Goal: Task Accomplishment & Management: Use online tool/utility

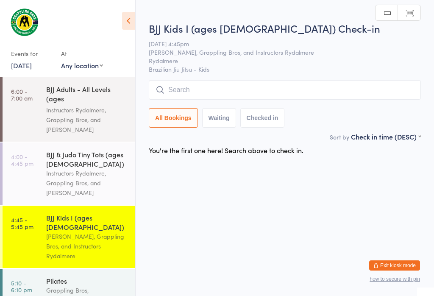
click at [312, 89] on input "search" at bounding box center [285, 89] width 272 height 19
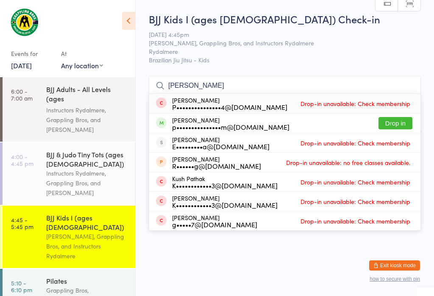
type input "[PERSON_NAME]"
click at [401, 117] on button "Drop in" at bounding box center [395, 123] width 34 height 12
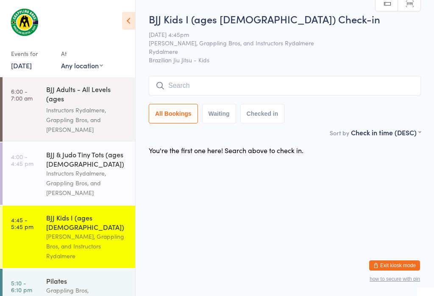
scroll to position [0, 0]
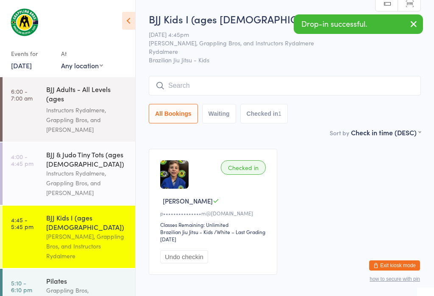
click at [261, 95] on input "search" at bounding box center [285, 85] width 272 height 19
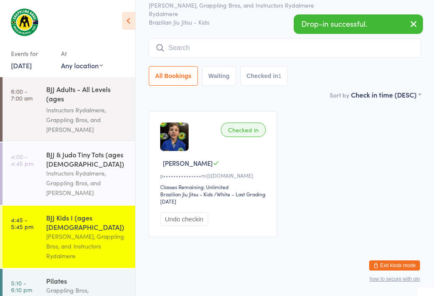
scroll to position [77, 0]
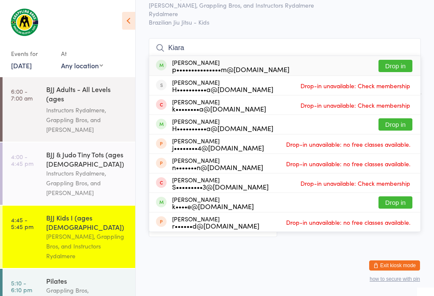
type input "Kiara"
click at [399, 60] on button "Drop in" at bounding box center [395, 66] width 34 height 12
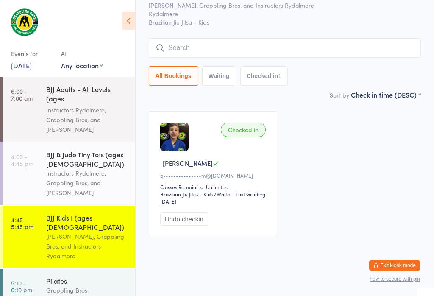
scroll to position [45, 0]
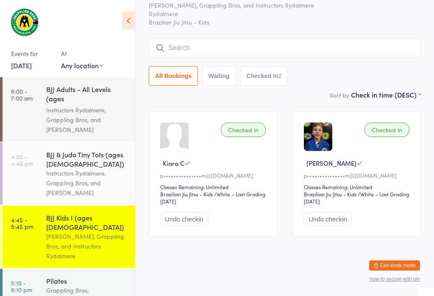
click at [270, 42] on input "search" at bounding box center [285, 47] width 272 height 19
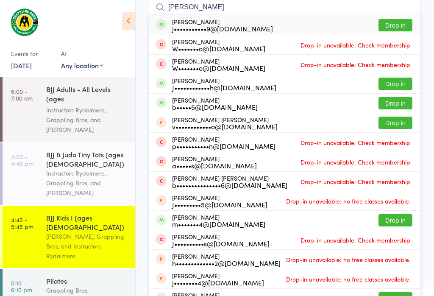
scroll to position [79, 0]
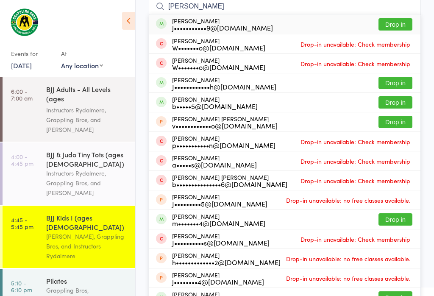
type input "[PERSON_NAME]"
click at [393, 102] on button "Drop in" at bounding box center [395, 102] width 34 height 12
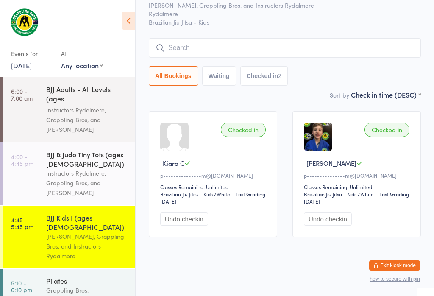
scroll to position [45, 0]
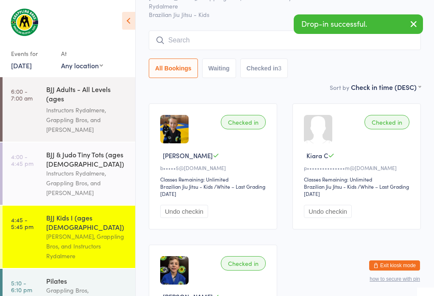
click at [350, 50] on input "search" at bounding box center [285, 39] width 272 height 19
click at [351, 40] on input "search" at bounding box center [285, 39] width 272 height 19
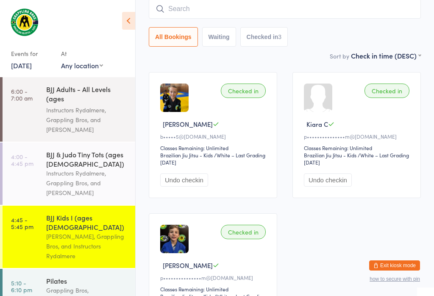
scroll to position [71, 0]
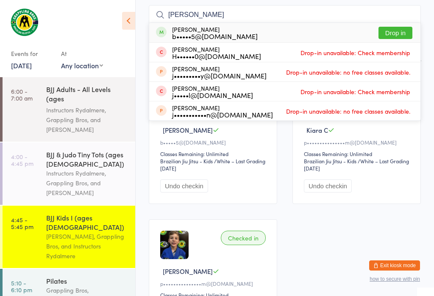
type input "[PERSON_NAME]"
click at [395, 28] on button "Drop in" at bounding box center [395, 33] width 34 height 12
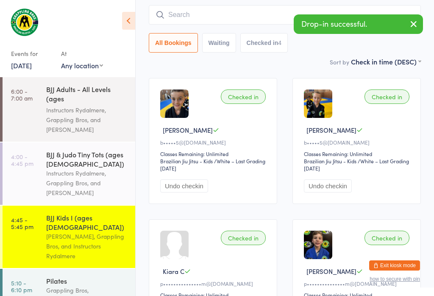
click at [262, 8] on input "search" at bounding box center [285, 14] width 272 height 19
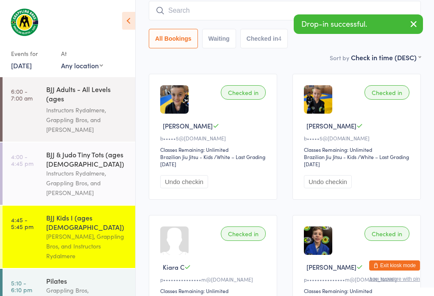
scroll to position [77, 0]
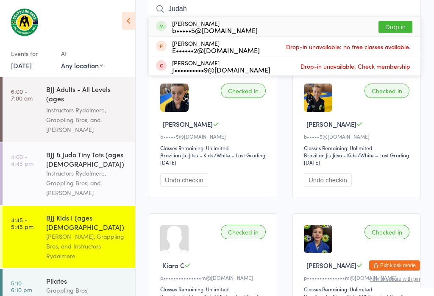
type input "Judah"
click at [400, 21] on button "Drop in" at bounding box center [395, 27] width 34 height 12
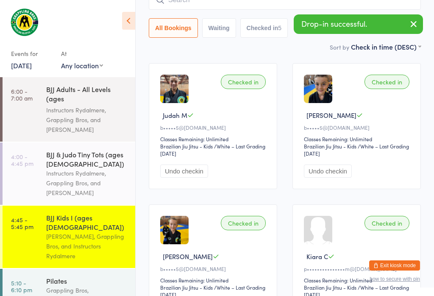
scroll to position [98, 0]
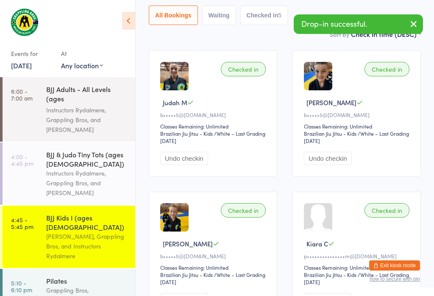
click at [106, 292] on div "Grappling Bros, [PERSON_NAME], and Instructors Rydalmere" at bounding box center [87, 299] width 82 height 29
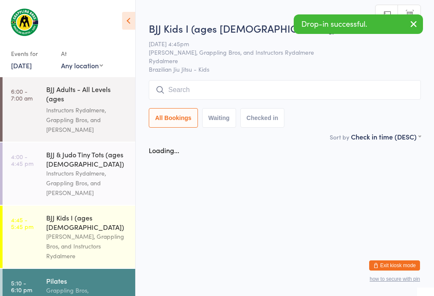
click at [102, 293] on html "You have now entered Kiosk Mode. Members will be able to check themselves in us…" at bounding box center [217, 148] width 434 height 296
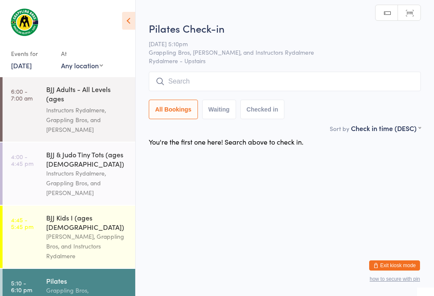
click at [111, 268] on div "Pilates Grappling Bros, [DEMOGRAPHIC_DATA][PERSON_NAME], and Instructors Rydalm…" at bounding box center [90, 294] width 89 height 53
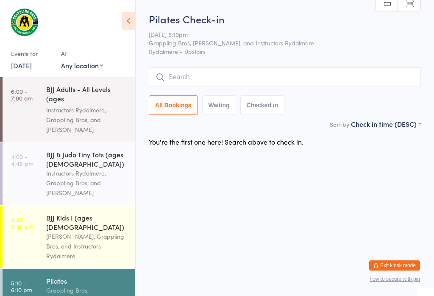
click at [237, 73] on input "search" at bounding box center [285, 76] width 272 height 19
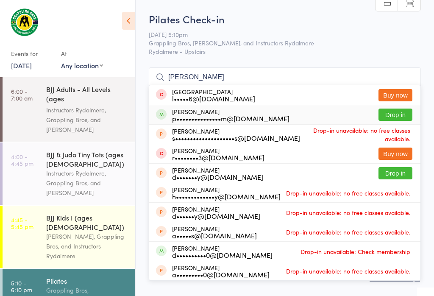
type input "[PERSON_NAME]"
click at [403, 108] on button "Drop in" at bounding box center [395, 114] width 34 height 12
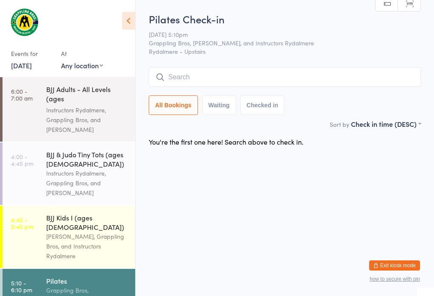
scroll to position [0, 0]
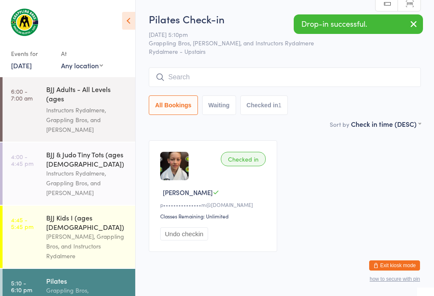
click at [100, 247] on div "[PERSON_NAME], Grappling Bros, and Instructors Rydalmere" at bounding box center [87, 245] width 82 height 29
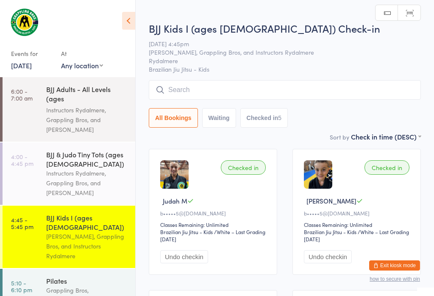
click at [242, 96] on input "search" at bounding box center [285, 89] width 272 height 19
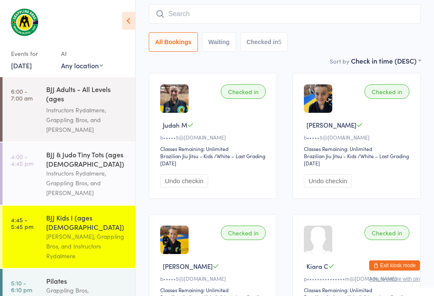
scroll to position [81, 0]
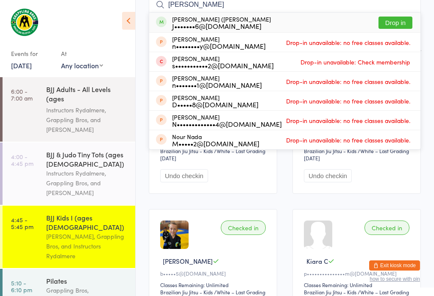
type input "[PERSON_NAME]"
click at [398, 17] on button "Drop in" at bounding box center [395, 23] width 34 height 12
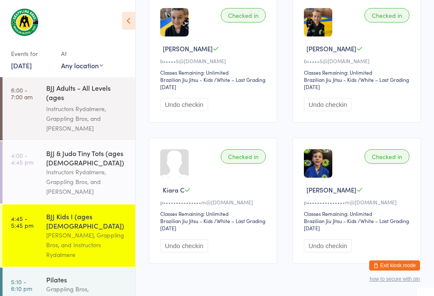
scroll to position [1, 0]
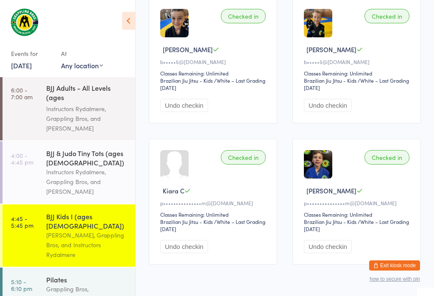
click at [70, 284] on div "Grappling Bros, [PERSON_NAME], and Instructors Rydalmere" at bounding box center [87, 298] width 82 height 29
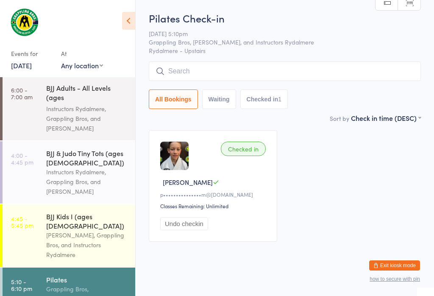
scroll to position [10, 0]
click at [80, 230] on div "[PERSON_NAME], Grappling Bros, and Instructors Rydalmere" at bounding box center [87, 244] width 82 height 29
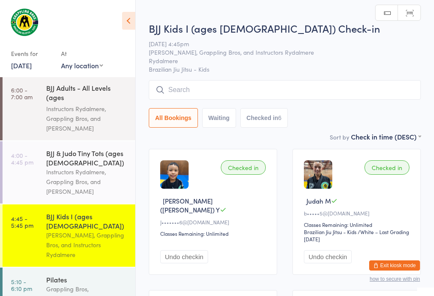
click at [325, 82] on input "search" at bounding box center [285, 89] width 272 height 19
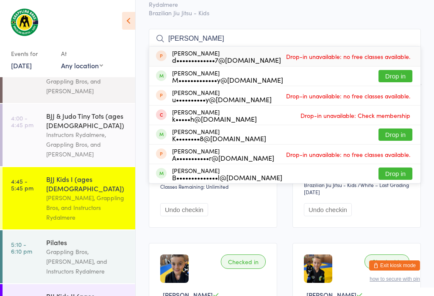
scroll to position [48, 0]
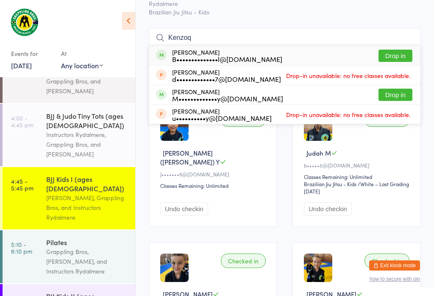
type input "Kenzoq"
click at [389, 56] on button "Drop in" at bounding box center [395, 56] width 34 height 12
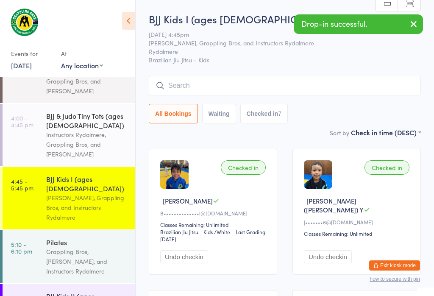
scroll to position [0, 0]
click at [295, 86] on input "search" at bounding box center [285, 85] width 272 height 19
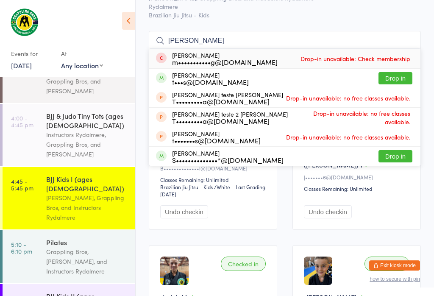
scroll to position [44, 0]
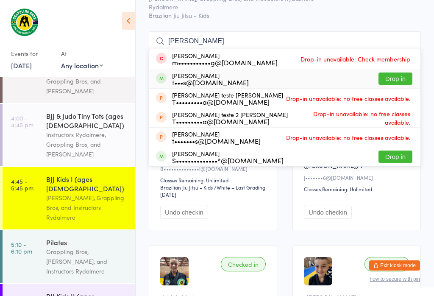
type input "[PERSON_NAME]"
click at [404, 79] on button "Drop in" at bounding box center [395, 78] width 34 height 12
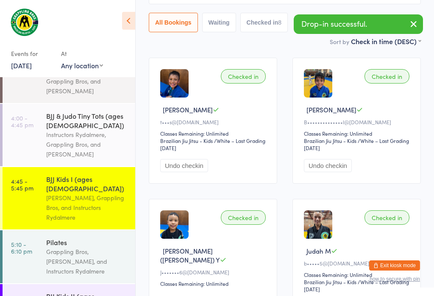
scroll to position [93, 0]
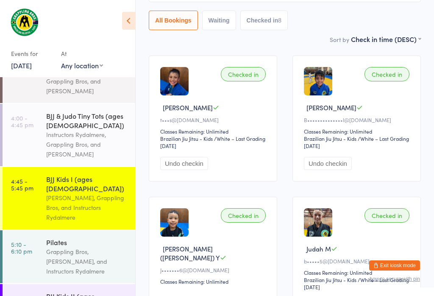
click at [135, 13] on icon at bounding box center [128, 21] width 13 height 18
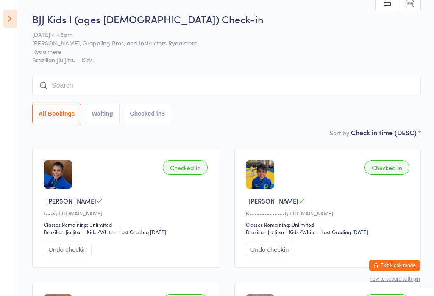
scroll to position [0, 0]
click at [118, 80] on input "search" at bounding box center [226, 85] width 388 height 19
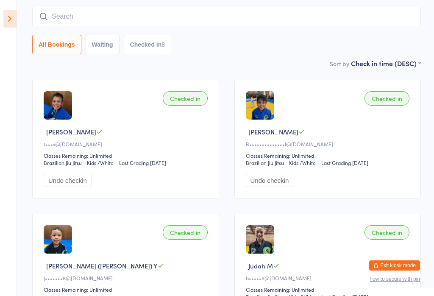
scroll to position [77, 0]
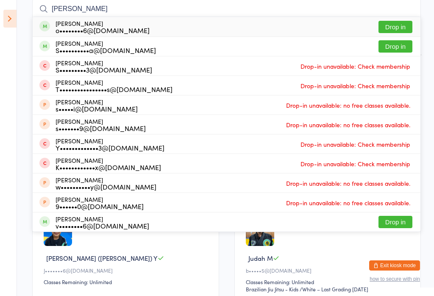
type input "[PERSON_NAME]"
click at [391, 53] on button "Drop in" at bounding box center [395, 46] width 34 height 12
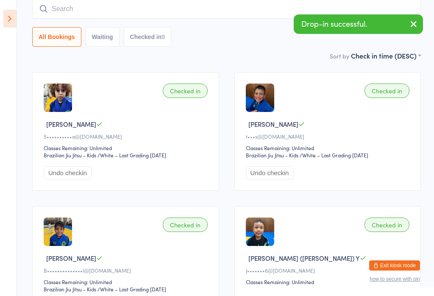
click at [54, 16] on input "search" at bounding box center [226, 8] width 388 height 19
click at [49, 1] on input "search" at bounding box center [226, 8] width 388 height 19
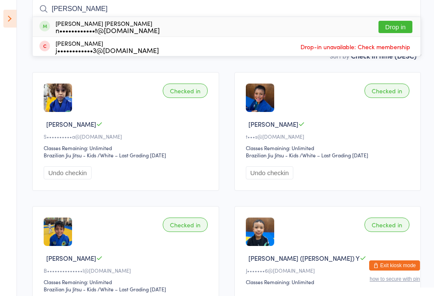
type input "[PERSON_NAME]"
click at [401, 23] on button "Drop in" at bounding box center [395, 27] width 34 height 12
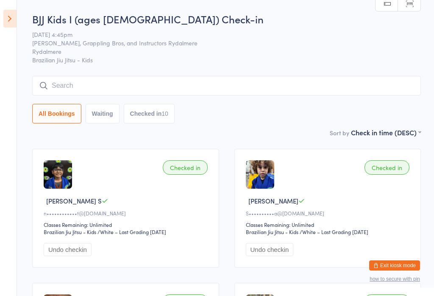
scroll to position [0, 0]
click at [61, 77] on input "search" at bounding box center [226, 85] width 388 height 19
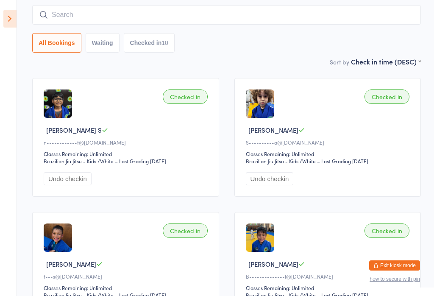
scroll to position [77, 0]
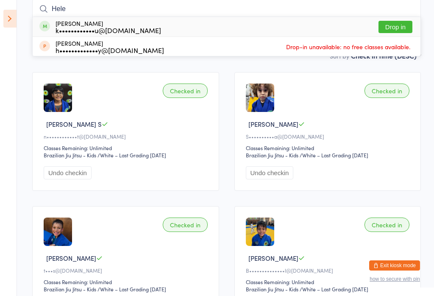
type input "Hele"
click at [407, 27] on button "Drop in" at bounding box center [395, 27] width 34 height 12
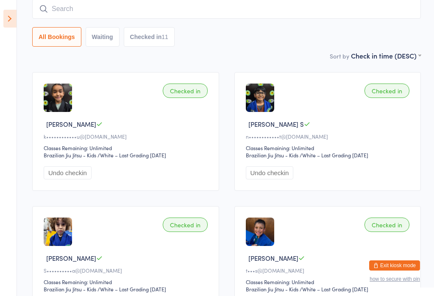
click at [37, 15] on input "search" at bounding box center [226, 8] width 388 height 19
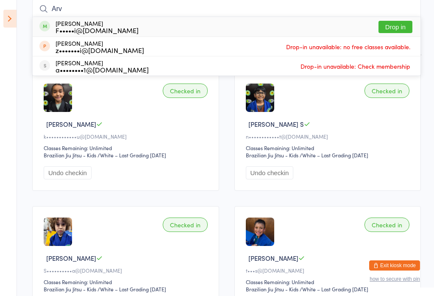
type input "Arv"
click at [80, 30] on div "F•••••i@[DOMAIN_NAME]" at bounding box center [96, 30] width 83 height 7
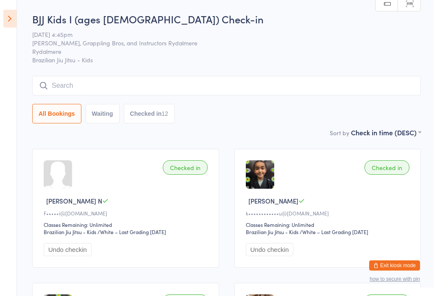
scroll to position [0, 0]
click at [223, 88] on input "search" at bounding box center [226, 85] width 388 height 19
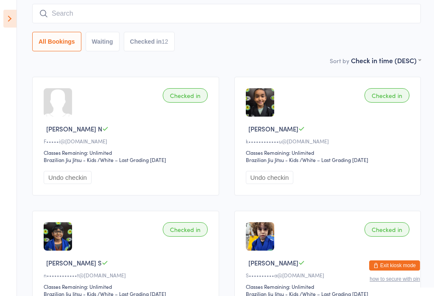
scroll to position [77, 0]
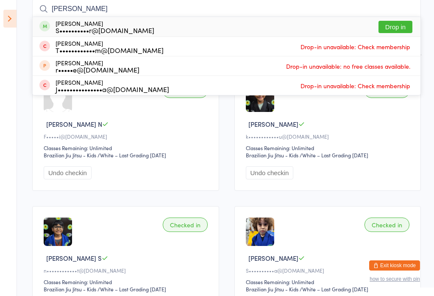
type input "[PERSON_NAME]"
click at [396, 26] on button "Drop in" at bounding box center [395, 27] width 34 height 12
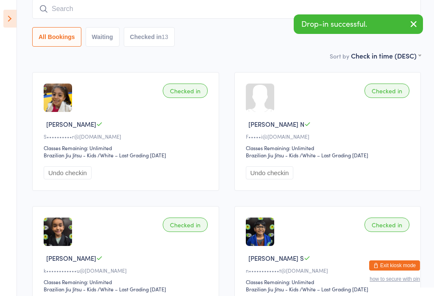
click at [130, 4] on input "search" at bounding box center [226, 8] width 388 height 19
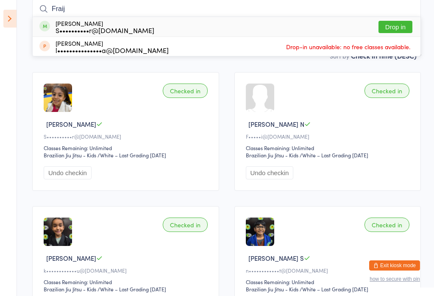
type input "Fraij"
click at [393, 21] on button "Drop in" at bounding box center [395, 27] width 34 height 12
